Goal: Check status: Check status

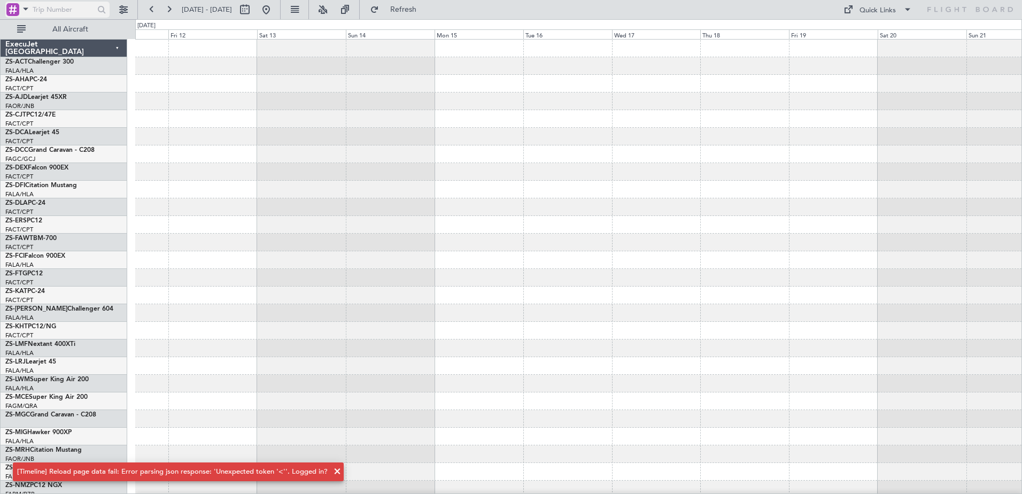
click at [26, 8] on span at bounding box center [25, 8] width 13 height 13
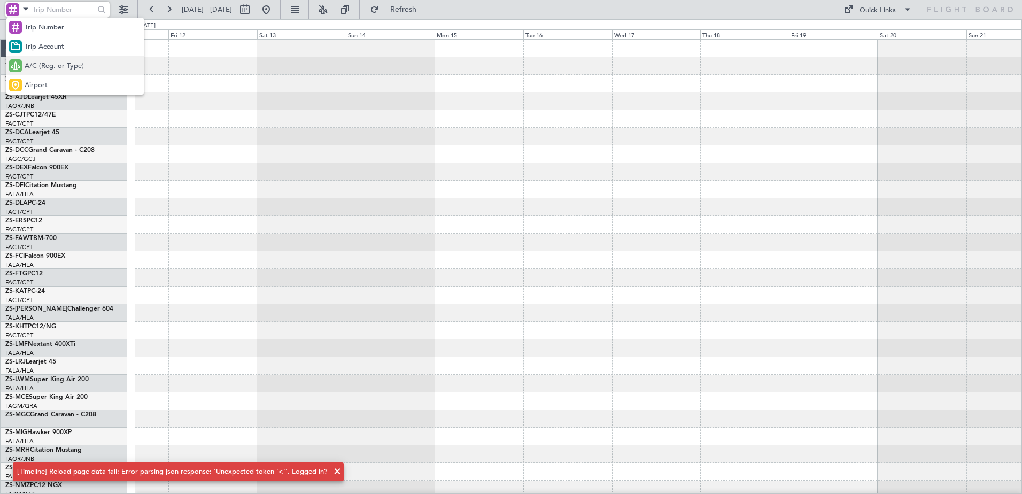
click at [43, 64] on span "A/C (Reg. or Type)" at bounding box center [54, 66] width 59 height 11
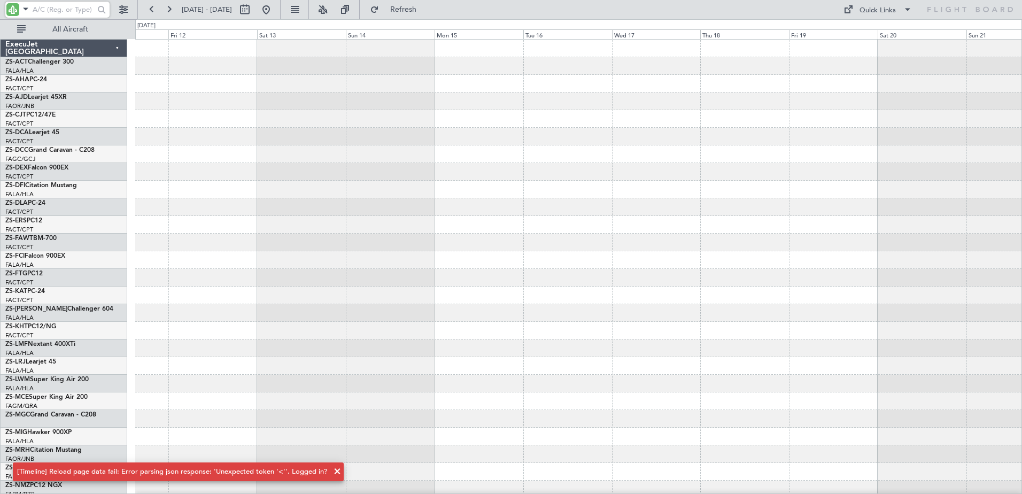
click at [64, 8] on input "text" at bounding box center [63, 10] width 61 height 16
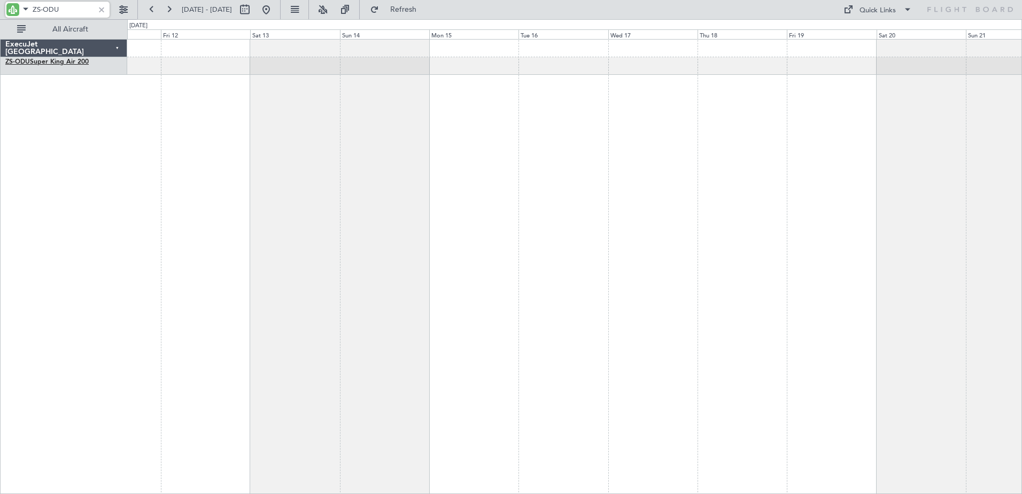
click at [72, 63] on link "ZS-ODU Super King Air 200" at bounding box center [46, 62] width 83 height 6
type input "ZS-ODU"
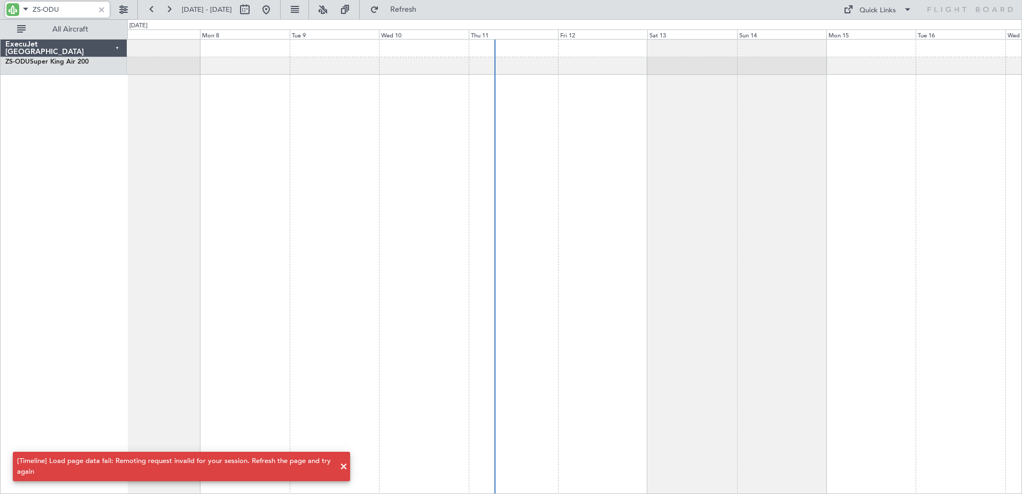
click at [1021, 306] on html "ZS-ODU 19 Sep 2025 - 29 Sep 2025 Refresh Quick Links All Aircraft ExecuJet Sout…" at bounding box center [511, 247] width 1022 height 494
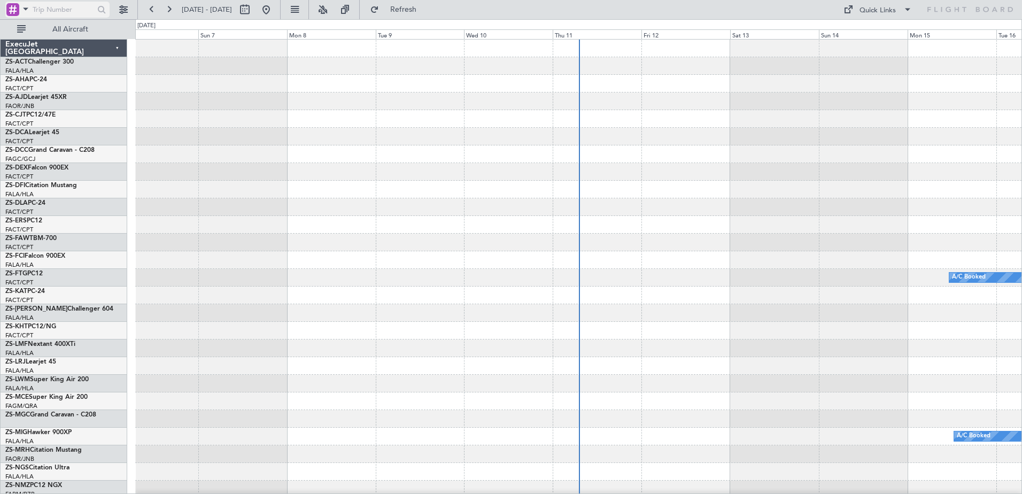
click at [24, 7] on span at bounding box center [25, 8] width 13 height 13
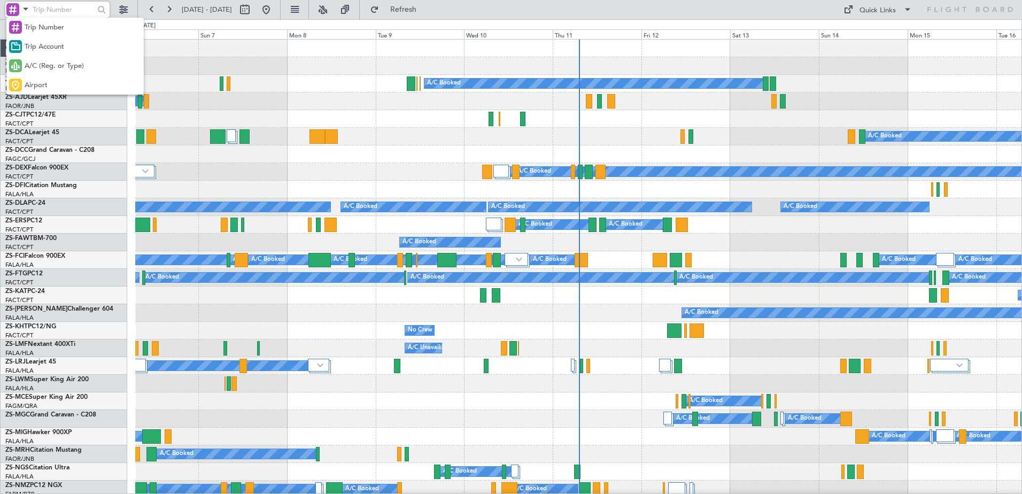
click at [50, 63] on span "A/C (Reg. or Type)" at bounding box center [54, 66] width 59 height 11
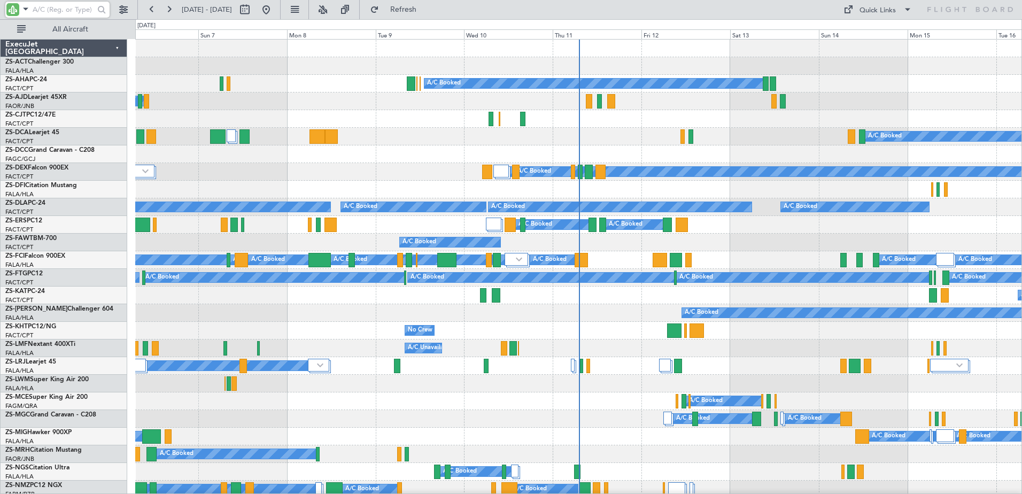
click at [56, 10] on input "text" at bounding box center [63, 10] width 61 height 16
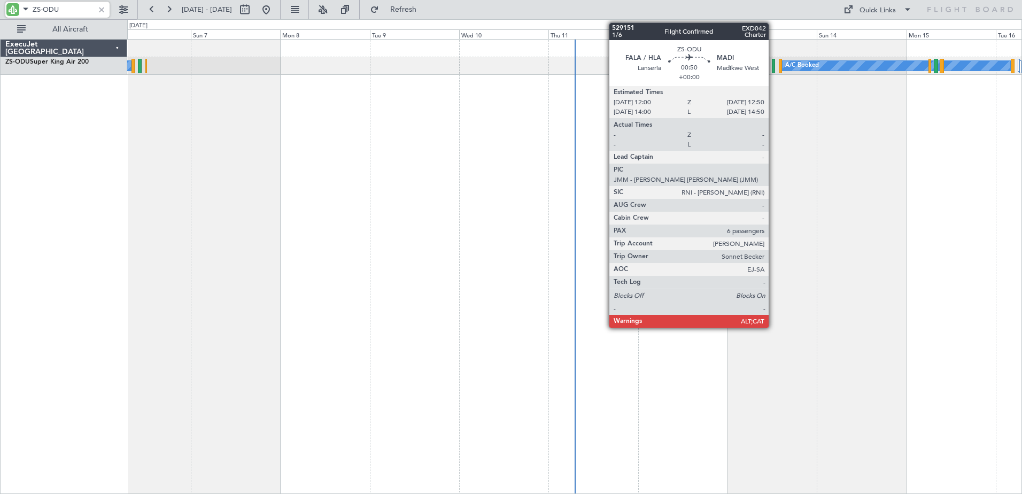
click at [773, 66] on div at bounding box center [773, 66] width 3 height 14
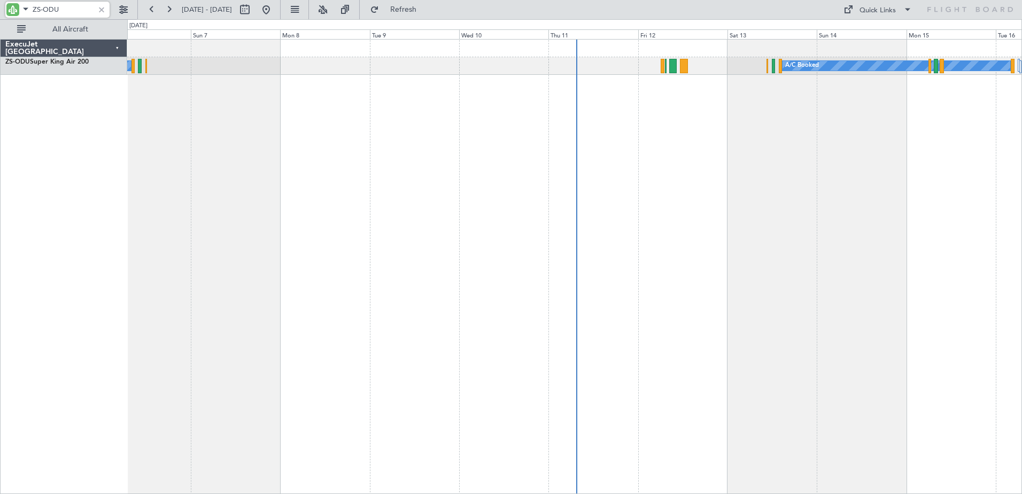
click at [73, 7] on input "ZS-ODU" at bounding box center [63, 10] width 61 height 16
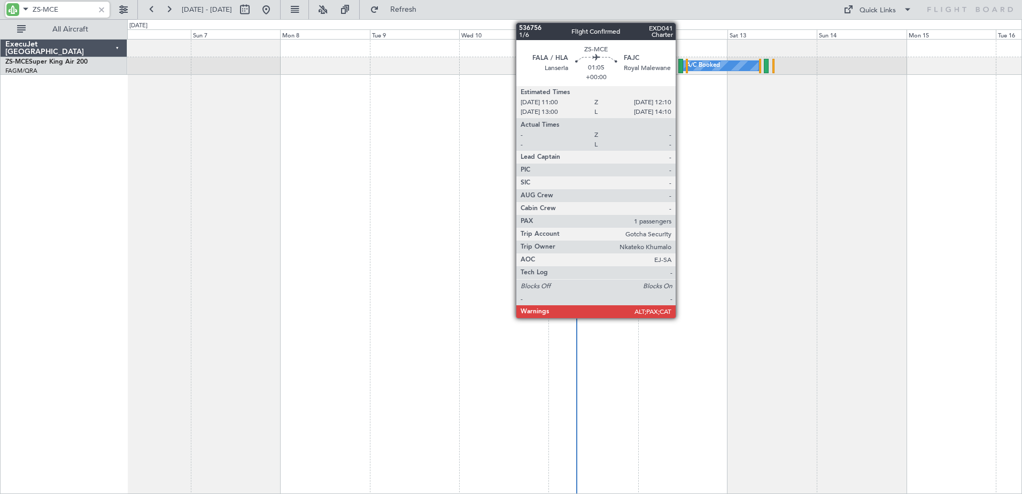
click at [680, 68] on div at bounding box center [680, 66] width 5 height 14
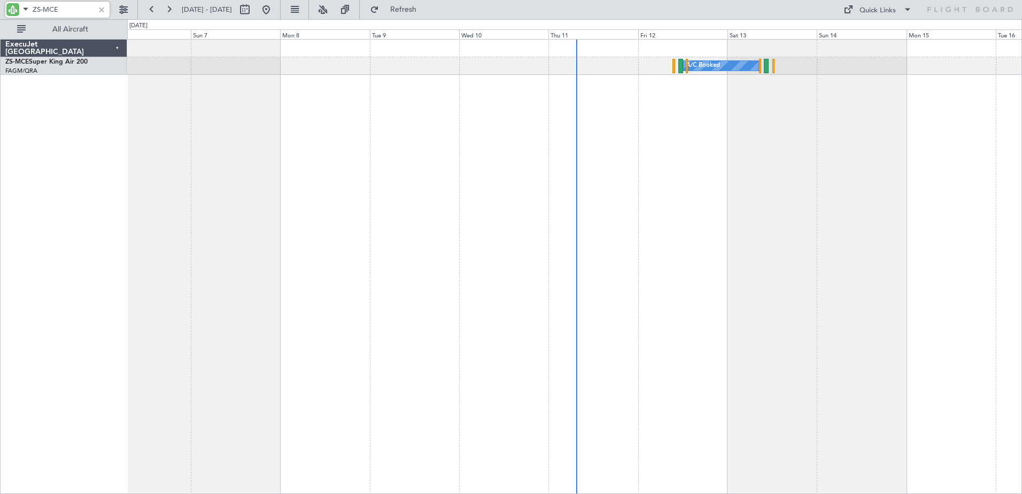
click at [61, 6] on input "ZS-MCE" at bounding box center [63, 10] width 61 height 16
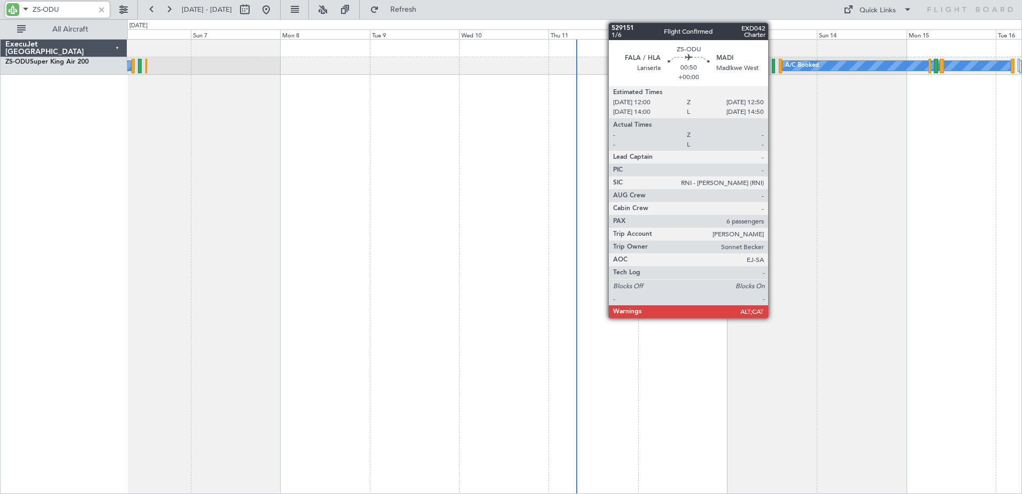
click at [773, 71] on div at bounding box center [773, 66] width 3 height 14
type input "ZS-ODU"
